Goal: Obtain resource: Obtain resource

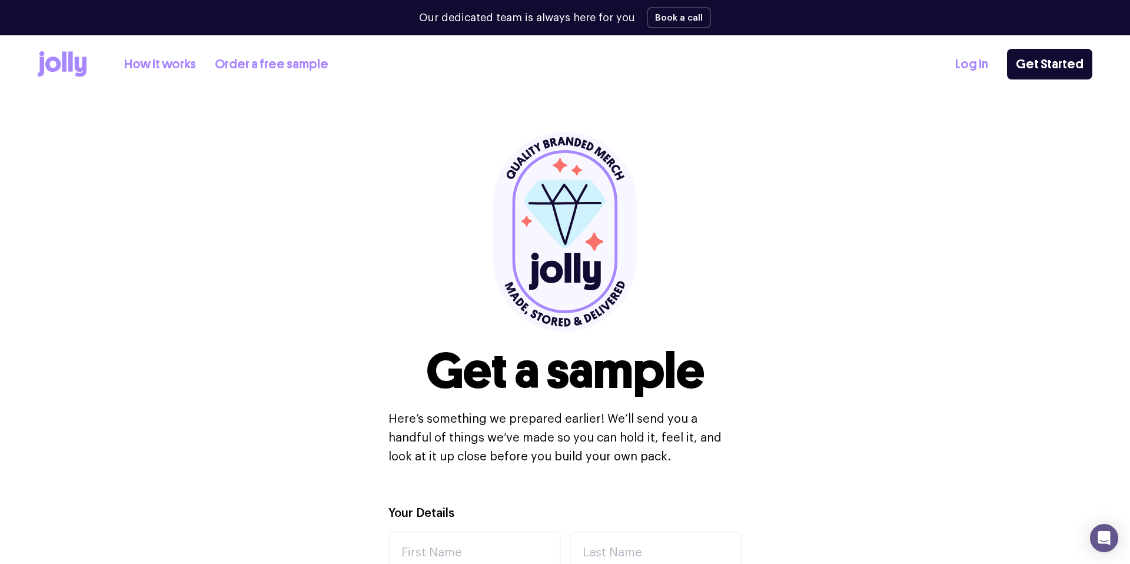
click at [69, 66] on icon at bounding box center [70, 61] width 5 height 20
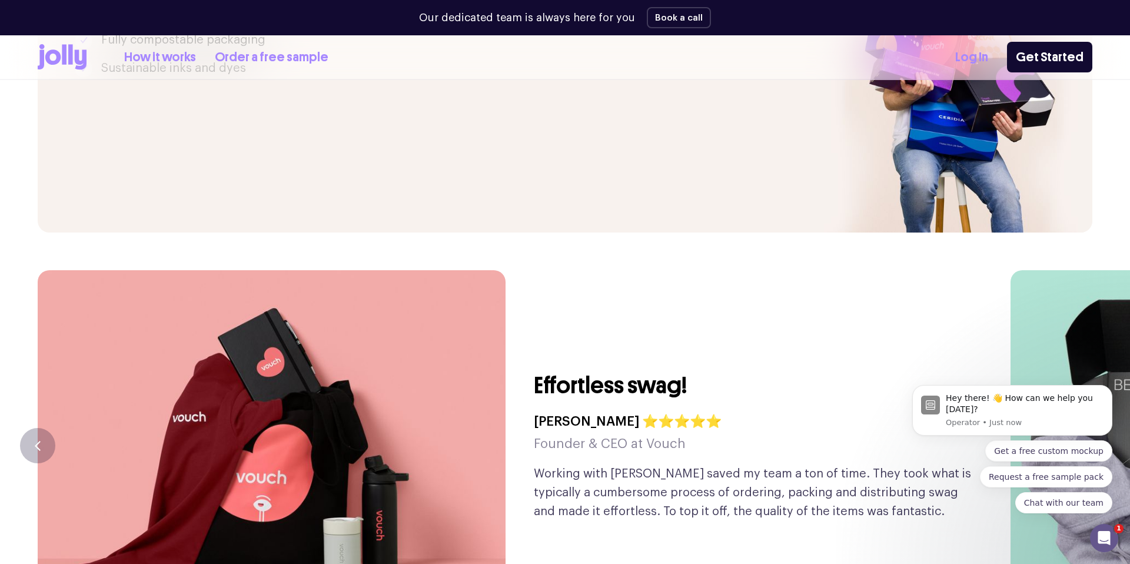
scroll to position [2818, 0]
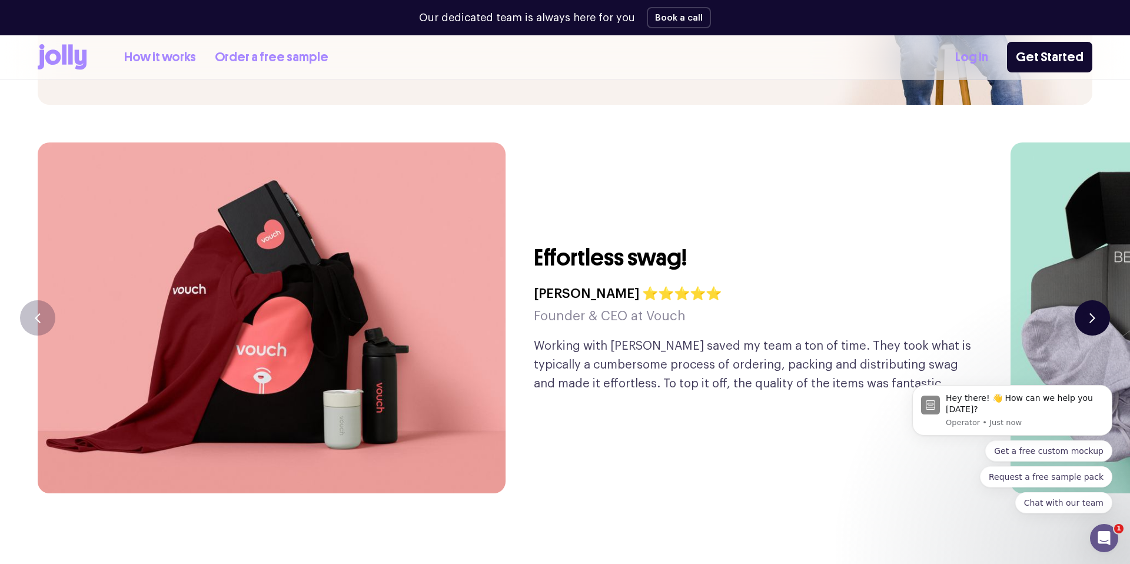
click at [1096, 300] on button "button" at bounding box center [1092, 317] width 35 height 35
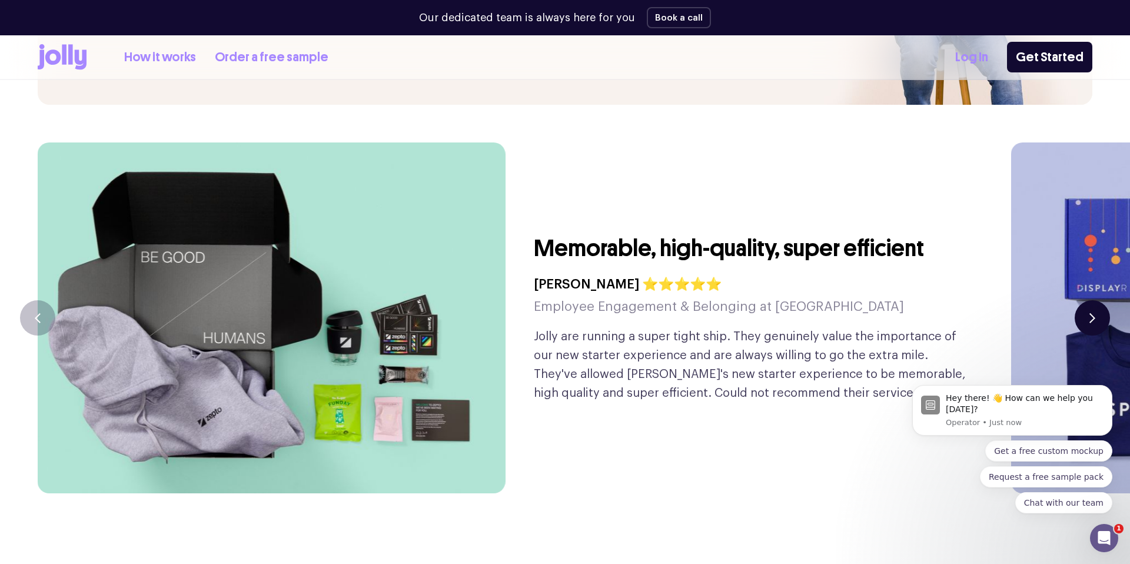
click at [1096, 300] on button "button" at bounding box center [1092, 317] width 35 height 35
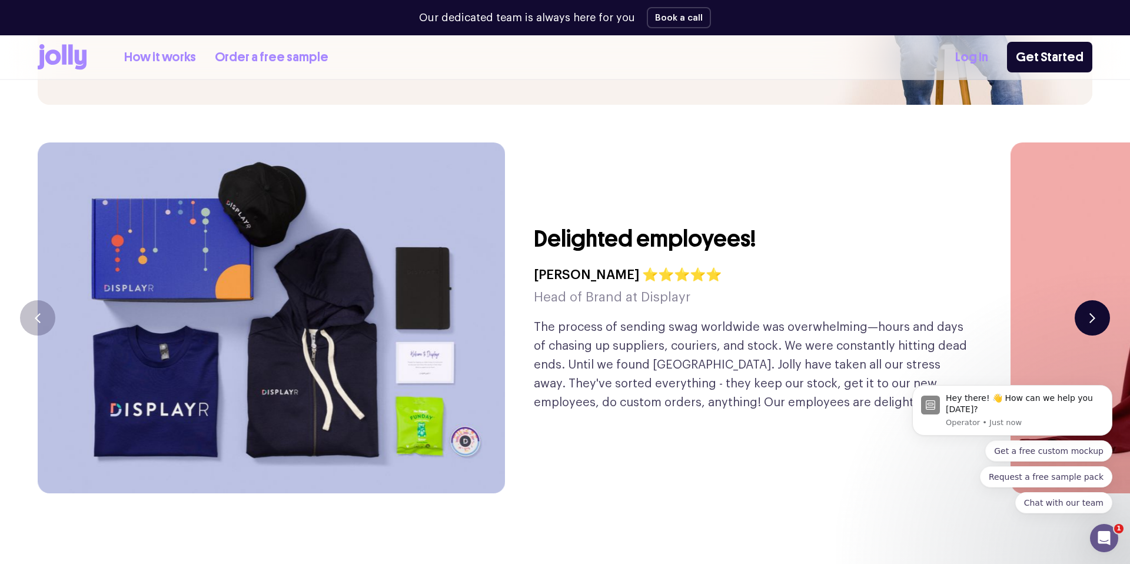
click at [1096, 300] on button "button" at bounding box center [1092, 317] width 35 height 35
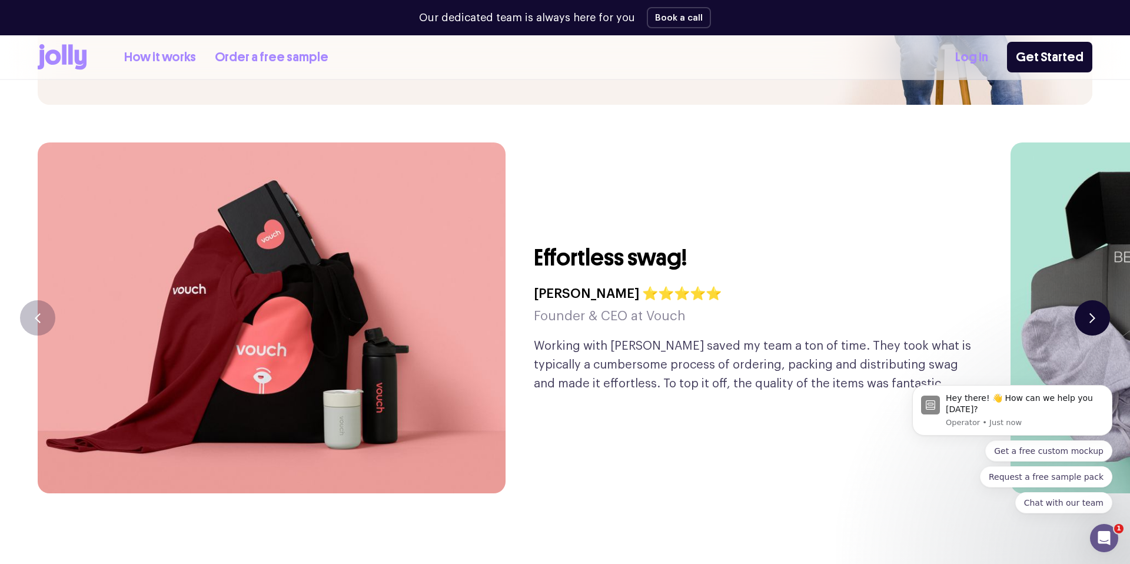
click at [1096, 300] on button "button" at bounding box center [1092, 317] width 35 height 35
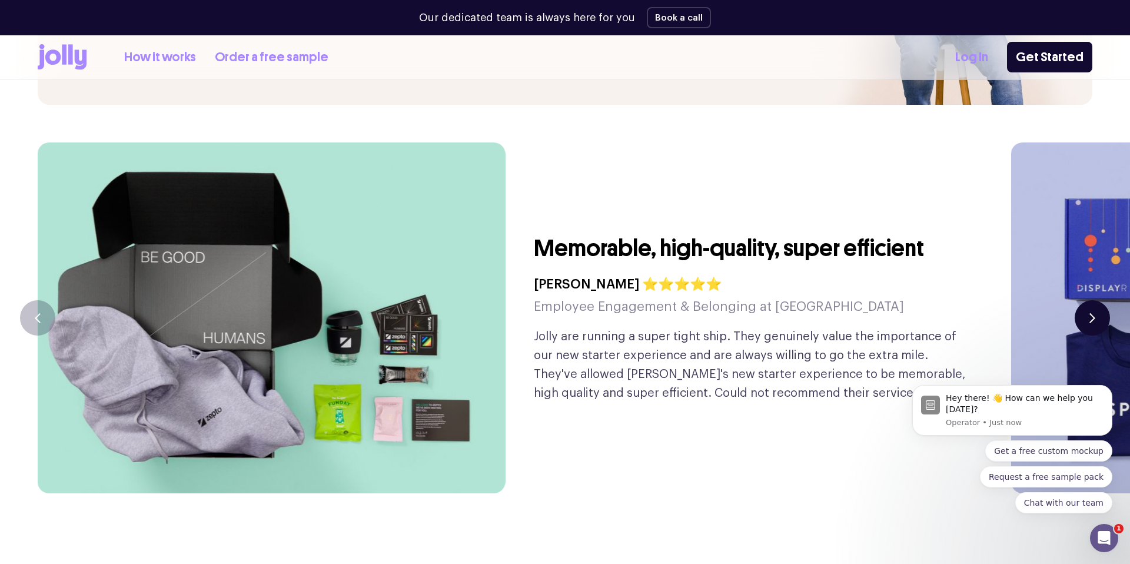
click at [1096, 300] on button "button" at bounding box center [1092, 317] width 35 height 35
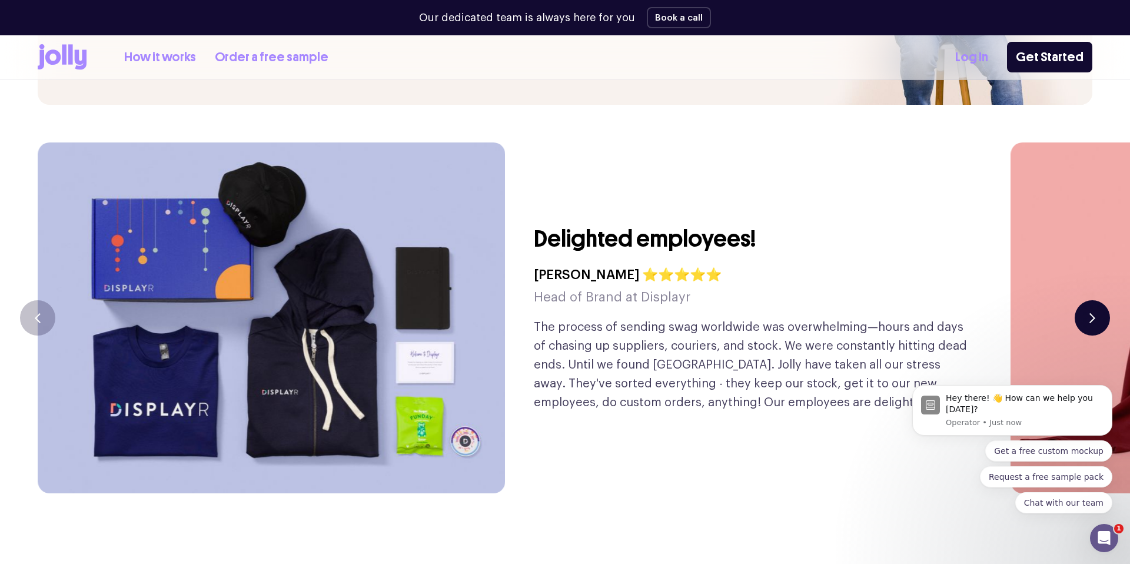
click at [1096, 300] on button "button" at bounding box center [1092, 317] width 35 height 35
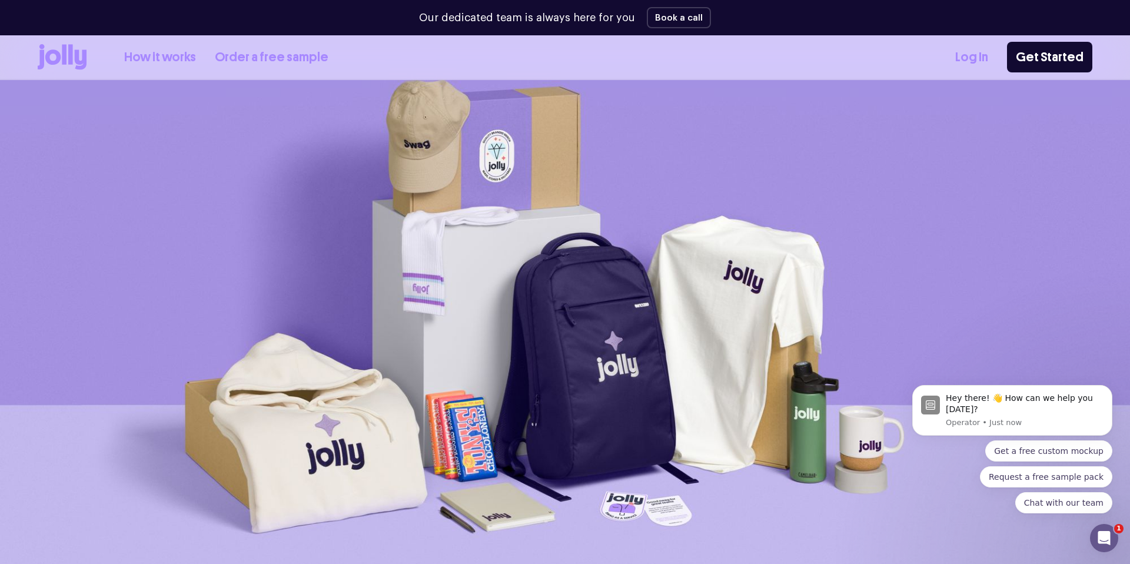
scroll to position [0, 0]
